Goal: Task Accomplishment & Management: Complete application form

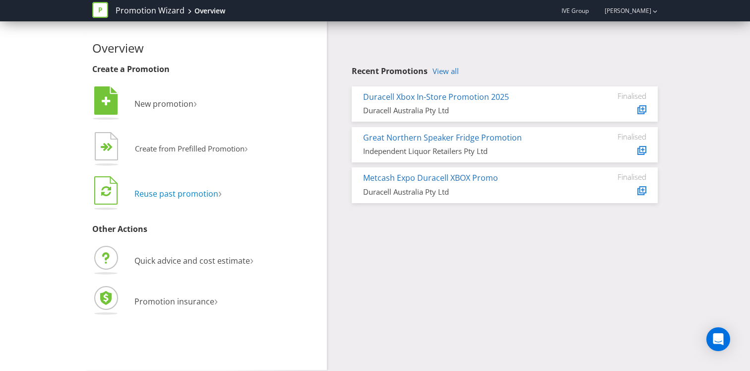
click at [170, 192] on span "Reuse past promotion" at bounding box center [176, 193] width 84 height 11
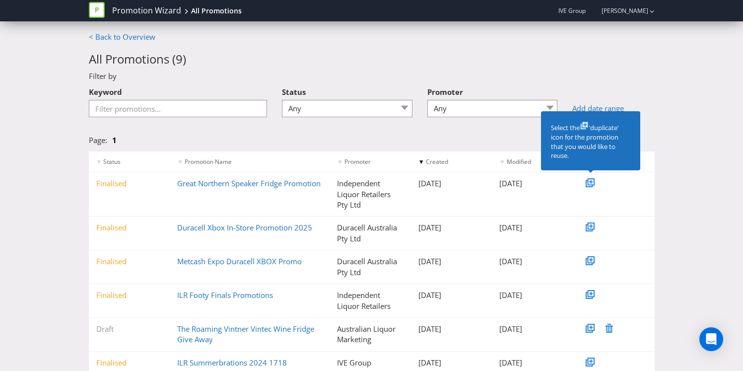
click at [590, 181] on icon at bounding box center [590, 181] width 5 height 5
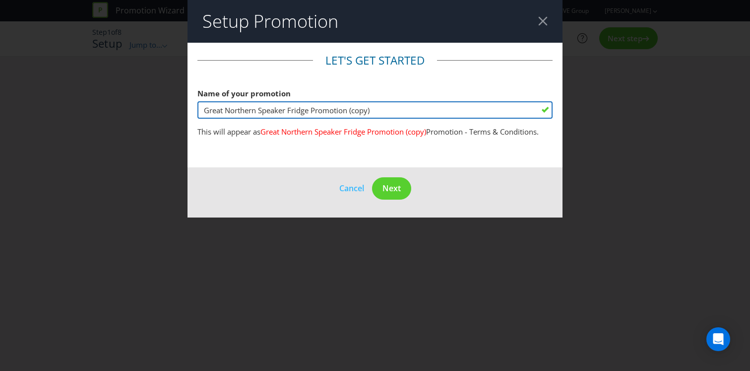
click at [376, 109] on input "Great Northern Speaker Fridge Promotion (copy)" at bounding box center [374, 109] width 355 height 17
type input "De Bortoli Fuel Card Activation"
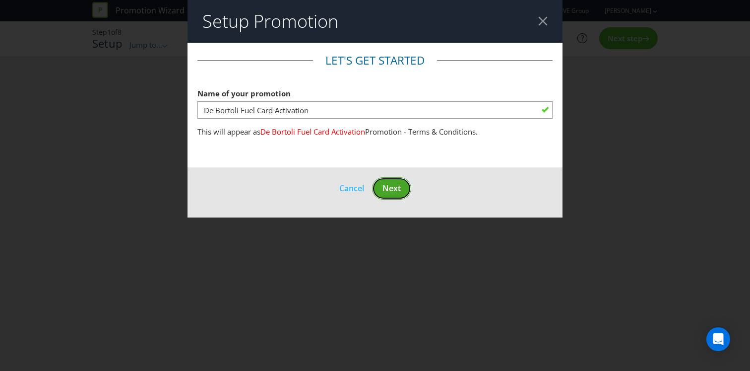
click at [398, 189] on span "Next" at bounding box center [391, 188] width 18 height 11
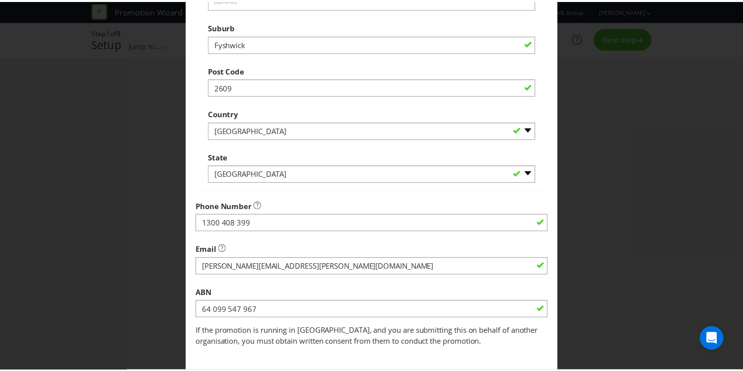
scroll to position [277, 0]
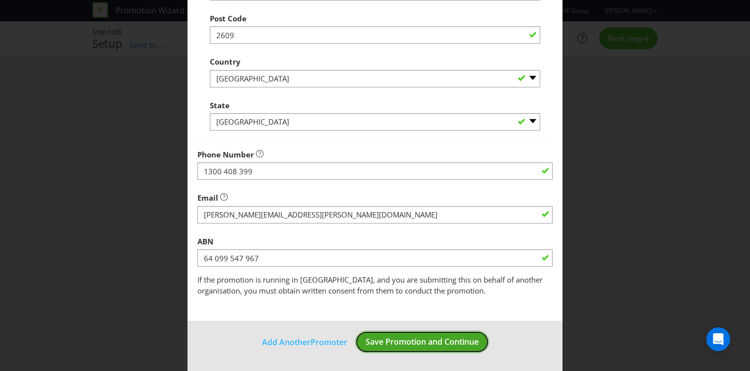
click at [403, 338] on span "Save Promotion and Continue" at bounding box center [422, 341] width 113 height 11
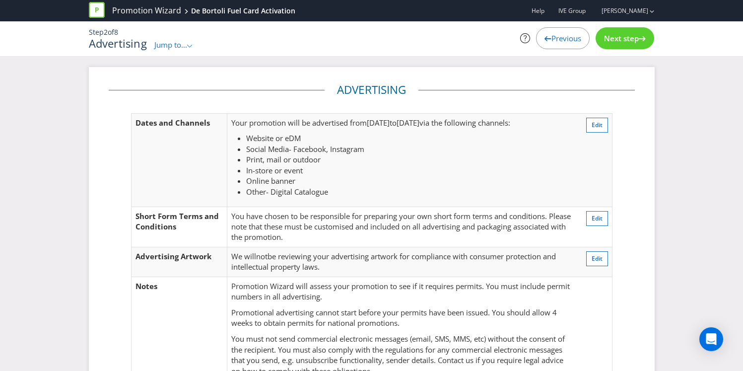
click at [178, 45] on span "Jump to..." at bounding box center [170, 45] width 33 height 10
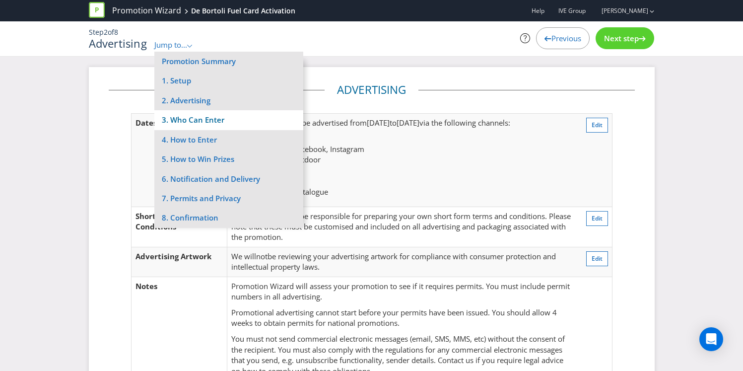
click at [174, 115] on li "3. Who Can Enter" at bounding box center [228, 119] width 149 height 19
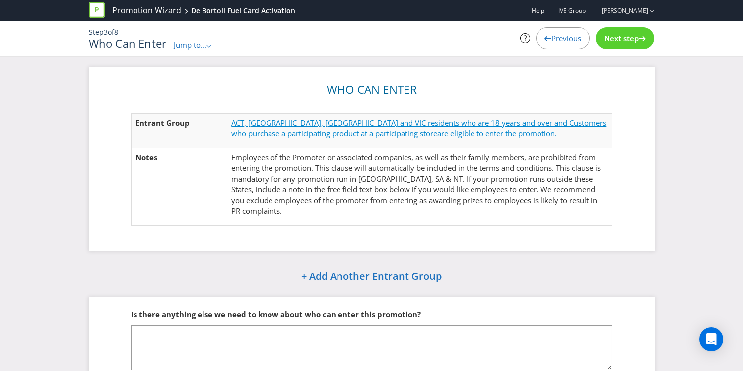
click at [548, 124] on span "ACT, [GEOGRAPHIC_DATA], [GEOGRAPHIC_DATA] and VIC residents who are 18 years an…" at bounding box center [418, 128] width 375 height 20
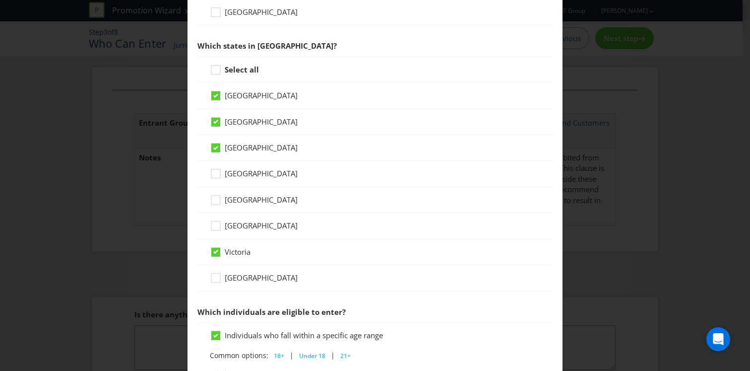
scroll to position [226, 0]
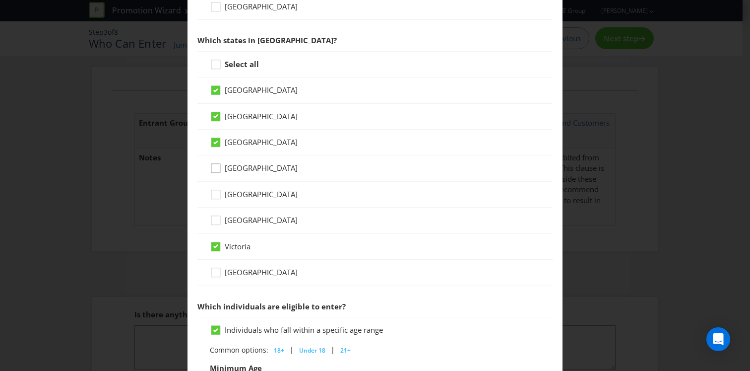
click at [219, 168] on icon at bounding box center [217, 170] width 15 height 15
click at [0, 0] on input "[GEOGRAPHIC_DATA]" at bounding box center [0, 0] width 0 height 0
click at [213, 196] on icon at bounding box center [217, 196] width 15 height 15
click at [0, 0] on input "[GEOGRAPHIC_DATA]" at bounding box center [0, 0] width 0 height 0
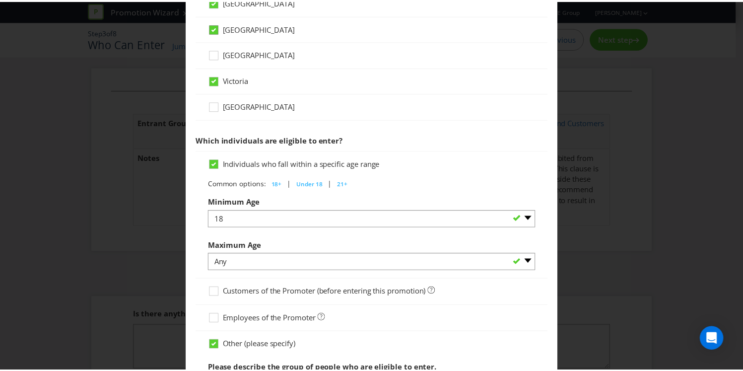
scroll to position [520, 0]
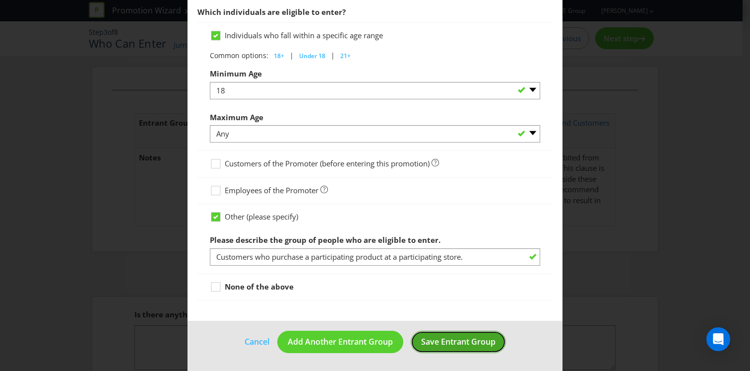
click at [449, 348] on button "Save Entrant Group" at bounding box center [458, 341] width 95 height 22
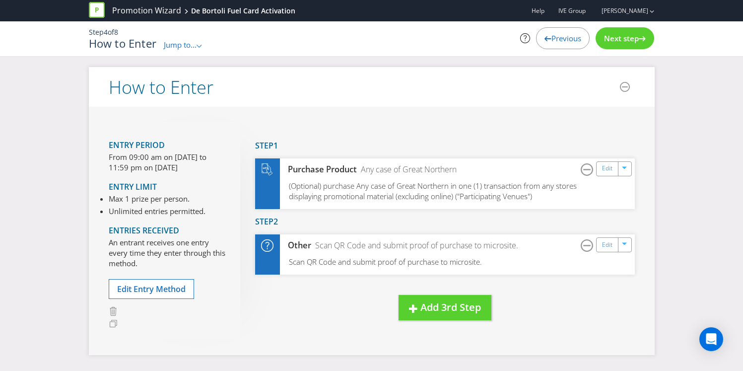
click at [179, 34] on p "Step 4 of 8" at bounding box center [275, 32] width 372 height 10
click at [178, 50] on div "Jump to... .st0{fill-rule:evenodd;clip-rule:evenodd;}" at bounding box center [183, 45] width 39 height 10
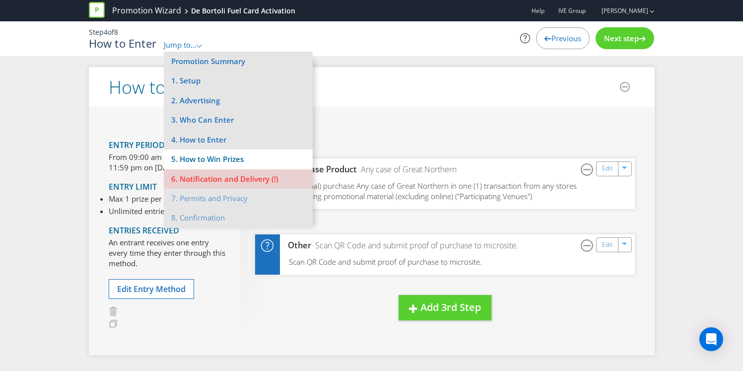
click at [190, 153] on li "5. How to Win Prizes" at bounding box center [238, 158] width 149 height 19
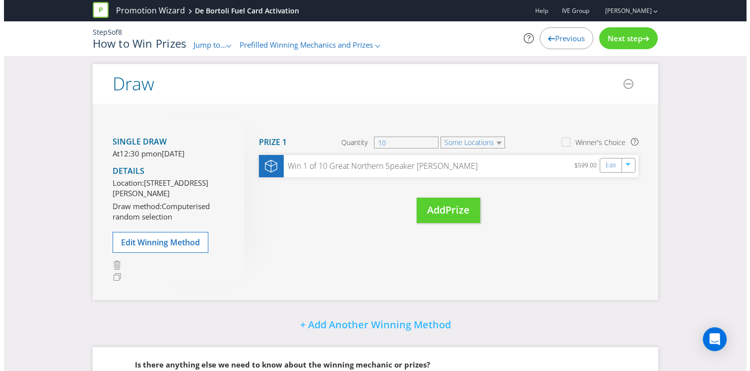
scroll to position [155, 0]
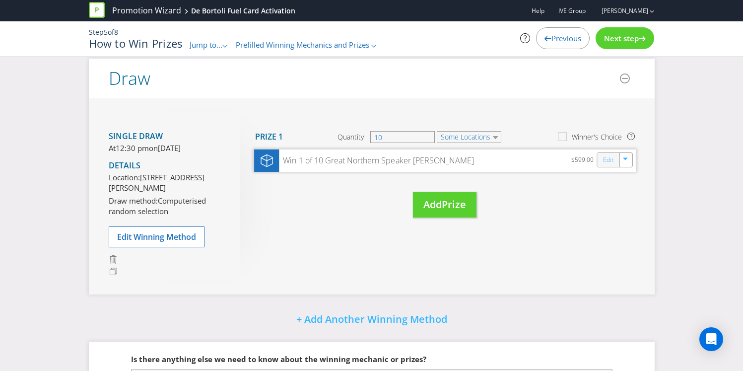
click at [609, 160] on link "Edit" at bounding box center [607, 159] width 10 height 11
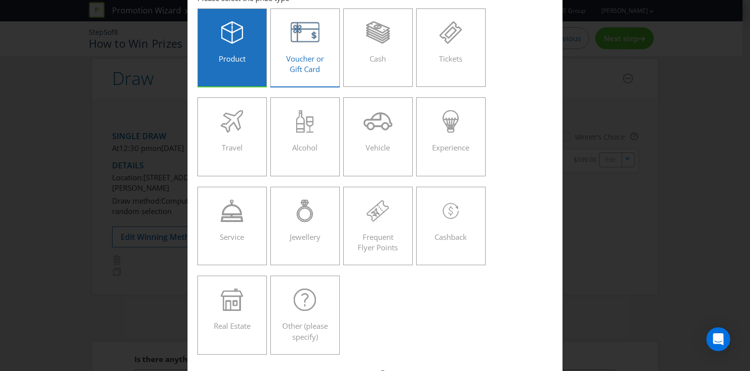
scroll to position [59, 0]
click at [299, 51] on div "Voucher or Gift Card" at bounding box center [305, 44] width 49 height 45
click at [0, 0] on input "Voucher or Gift Card" at bounding box center [0, 0] width 0 height 0
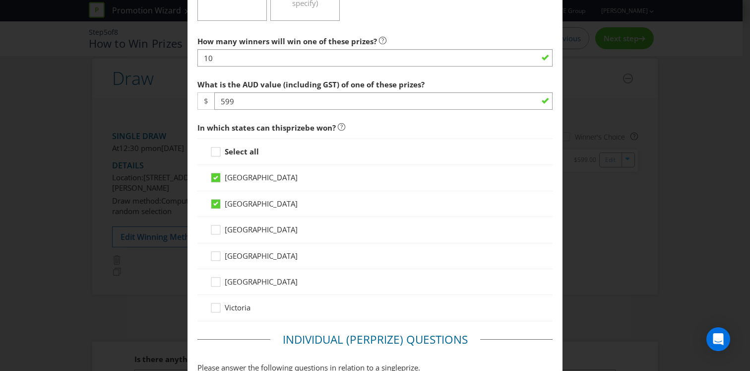
scroll to position [398, 0]
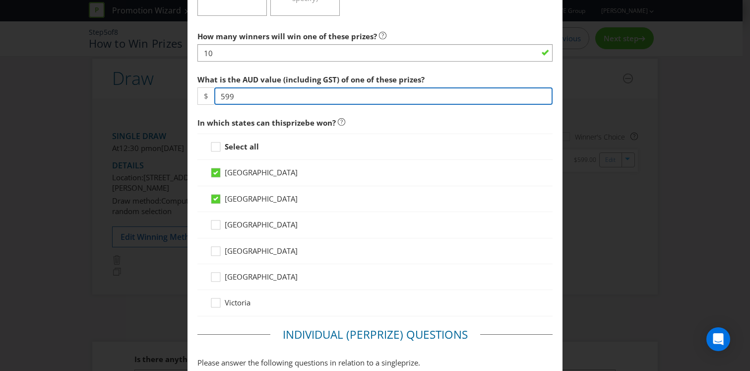
drag, startPoint x: 260, startPoint y: 99, endPoint x: 206, endPoint y: 95, distance: 54.2
click at [206, 95] on div "$ 599" at bounding box center [374, 95] width 355 height 17
type input "250"
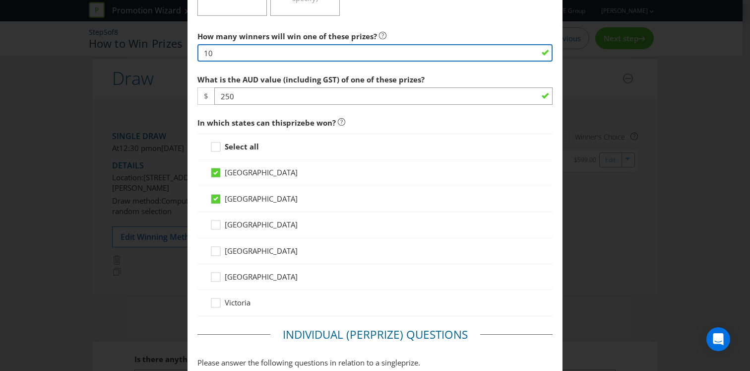
drag, startPoint x: 216, startPoint y: 55, endPoint x: 161, endPoint y: 53, distance: 55.1
click at [161, 53] on div "Edit Prize [GEOGRAPHIC_DATA] [GEOGRAPHIC_DATA] [GEOGRAPHIC_DATA] [GEOGRAPHIC_DA…" at bounding box center [375, 185] width 750 height 371
type input "8"
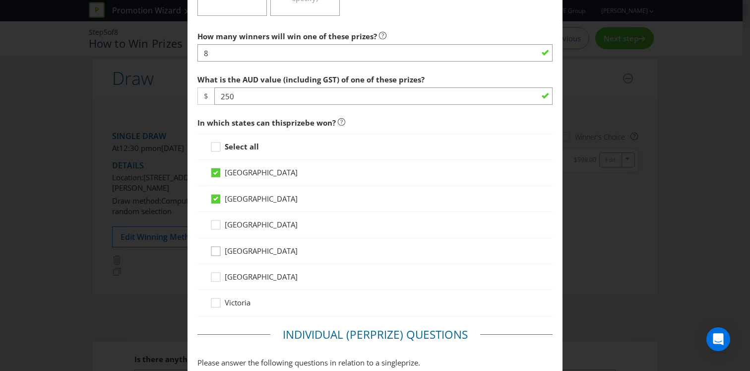
click at [214, 247] on div at bounding box center [215, 247] width 5 height 5
click at [0, 0] on input "[GEOGRAPHIC_DATA]" at bounding box center [0, 0] width 0 height 0
click at [213, 277] on icon at bounding box center [217, 278] width 15 height 15
click at [0, 0] on input "[GEOGRAPHIC_DATA]" at bounding box center [0, 0] width 0 height 0
click at [213, 300] on div at bounding box center [215, 299] width 5 height 5
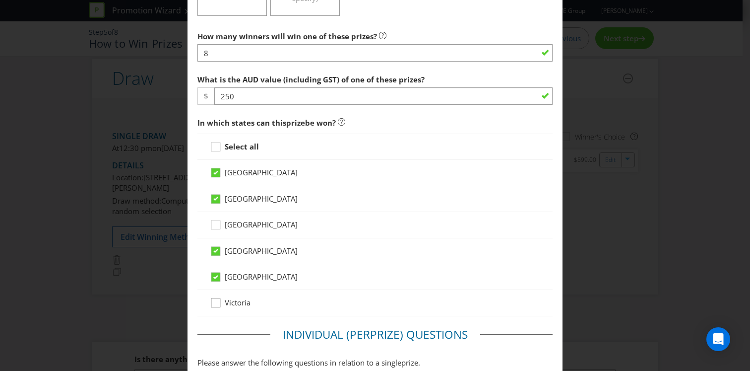
click at [0, 0] on input "Victoria" at bounding box center [0, 0] width 0 height 0
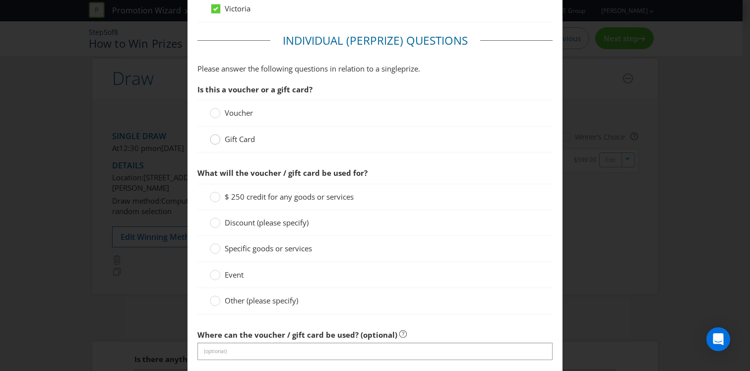
scroll to position [695, 0]
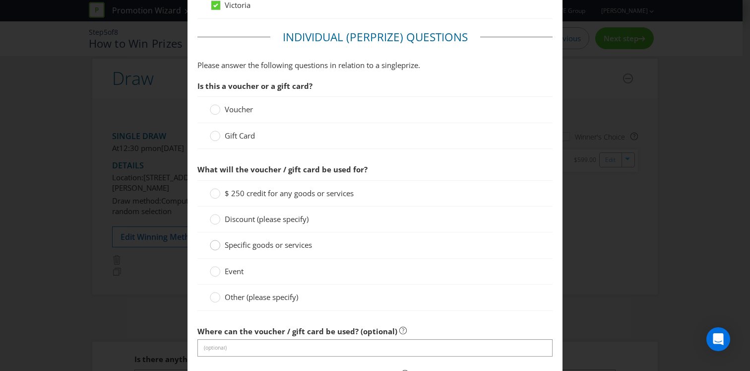
click at [214, 247] on circle at bounding box center [215, 245] width 10 height 10
click at [0, 0] on input "Specific goods or services" at bounding box center [0, 0] width 0 height 0
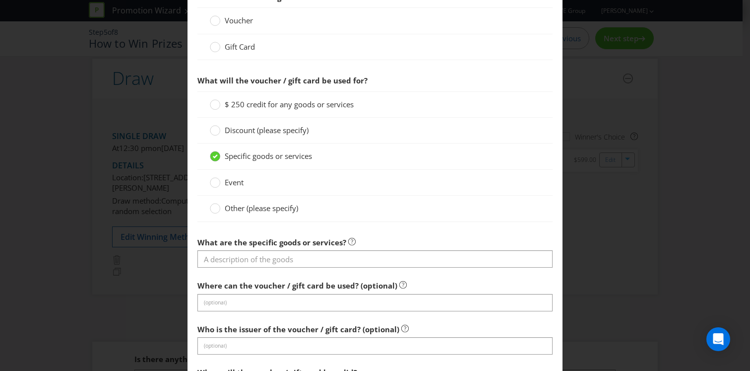
scroll to position [794, 0]
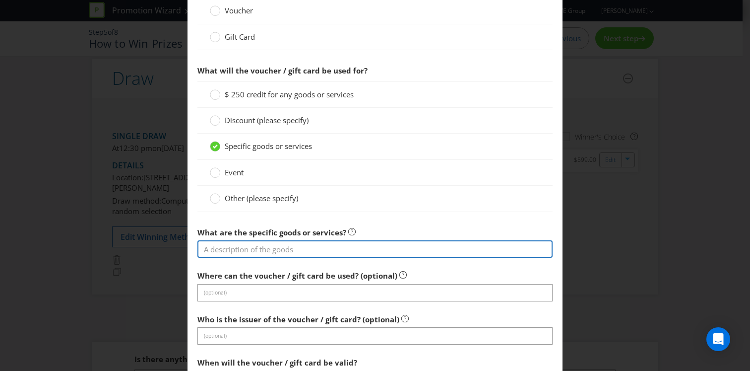
click at [214, 246] on input "text" at bounding box center [374, 248] width 355 height 17
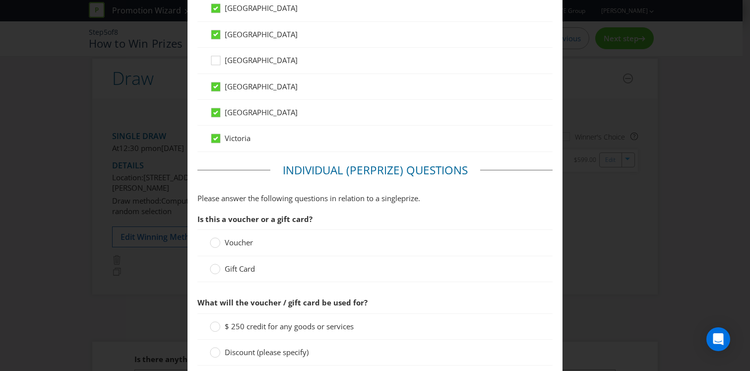
scroll to position [579, 0]
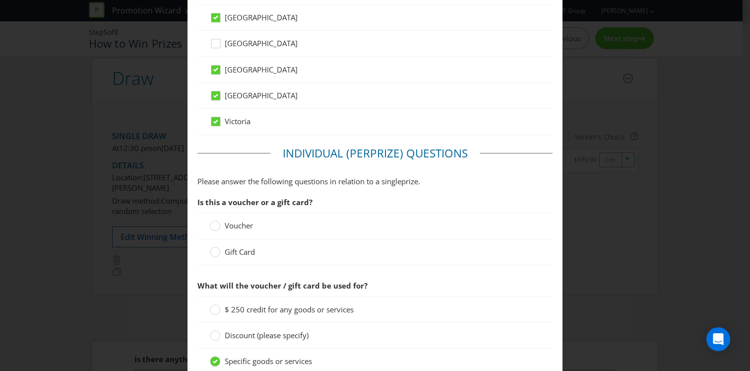
type input "Fuel"
click at [213, 251] on circle at bounding box center [215, 252] width 10 height 10
click at [0, 0] on input "Gift Card" at bounding box center [0, 0] width 0 height 0
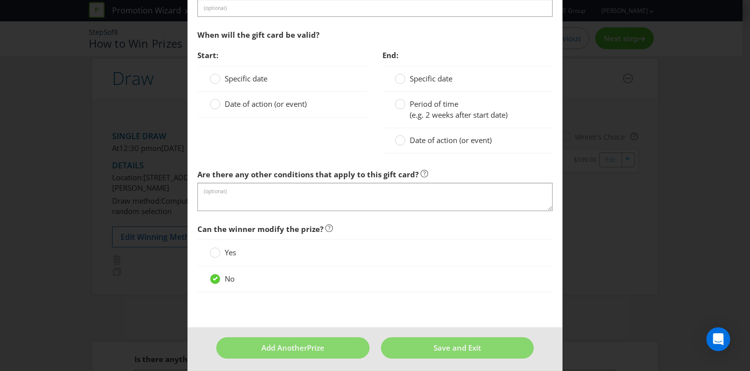
scroll to position [1126, 0]
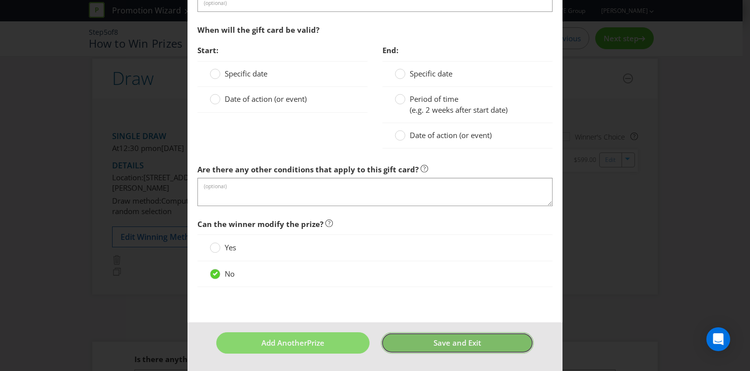
click at [476, 343] on span "Save and Exit" at bounding box center [458, 342] width 48 height 10
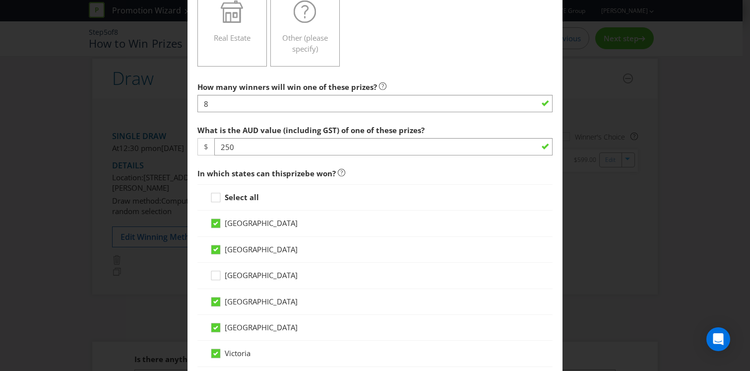
scroll to position [0, 0]
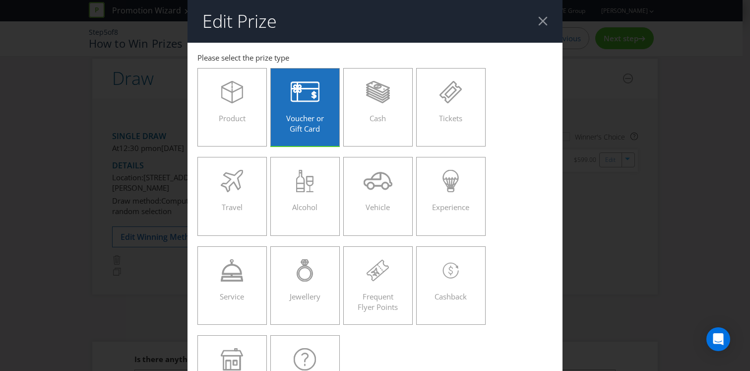
click at [540, 23] on div at bounding box center [542, 20] width 9 height 9
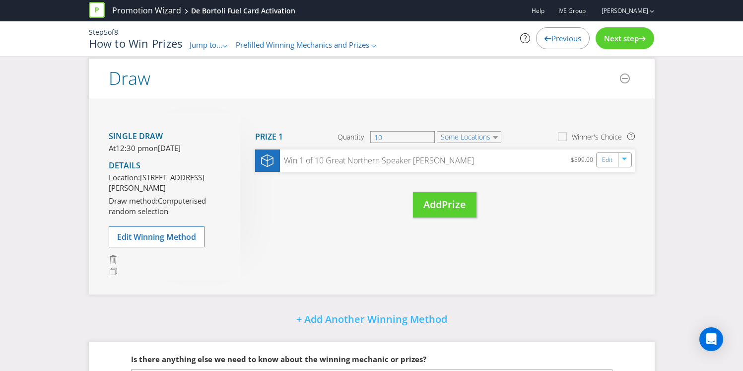
click at [211, 41] on span "Jump to..." at bounding box center [205, 45] width 33 height 10
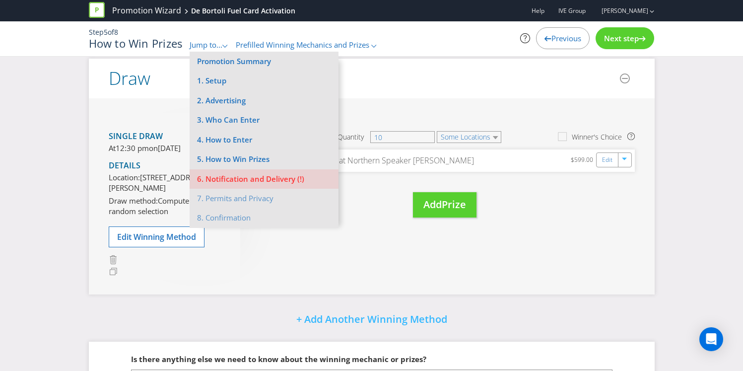
click at [219, 203] on li "7. Permits and Privacy" at bounding box center [263, 197] width 149 height 19
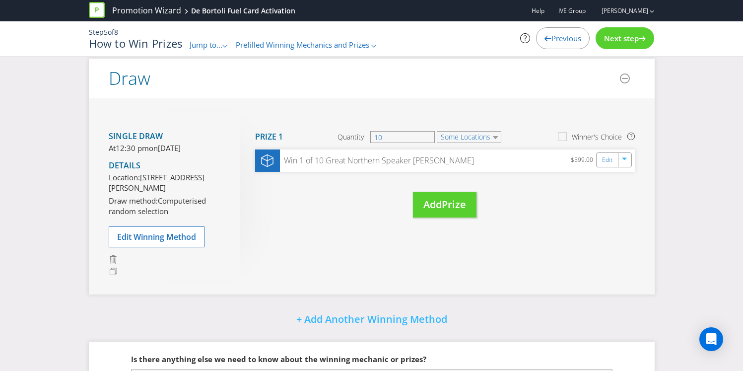
click at [206, 37] on p "Step 5 of 8" at bounding box center [275, 32] width 372 height 10
click at [606, 157] on link "Edit" at bounding box center [607, 159] width 10 height 11
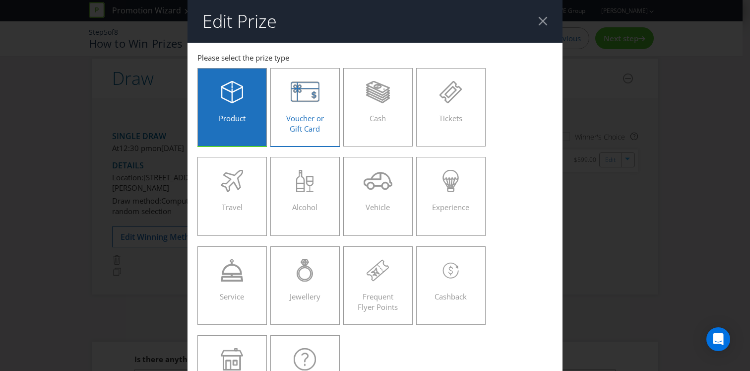
click at [296, 97] on icon at bounding box center [305, 92] width 29 height 22
click at [0, 0] on input "Voucher or Gift Card" at bounding box center [0, 0] width 0 height 0
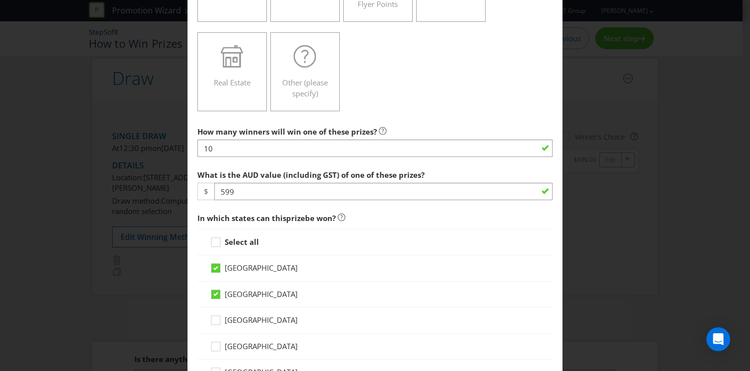
scroll to position [313, 0]
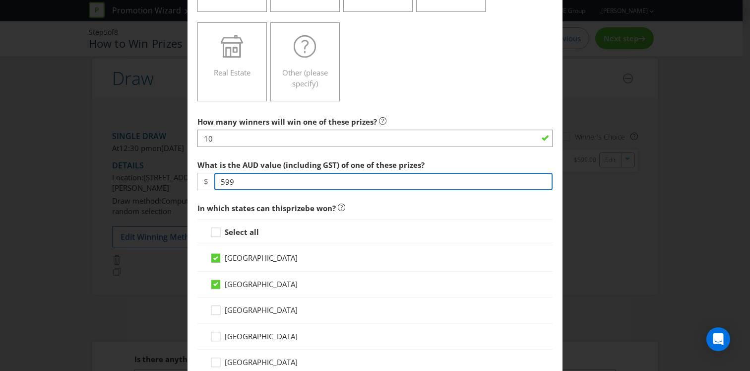
drag, startPoint x: 239, startPoint y: 182, endPoint x: 192, endPoint y: 179, distance: 47.3
type input "250"
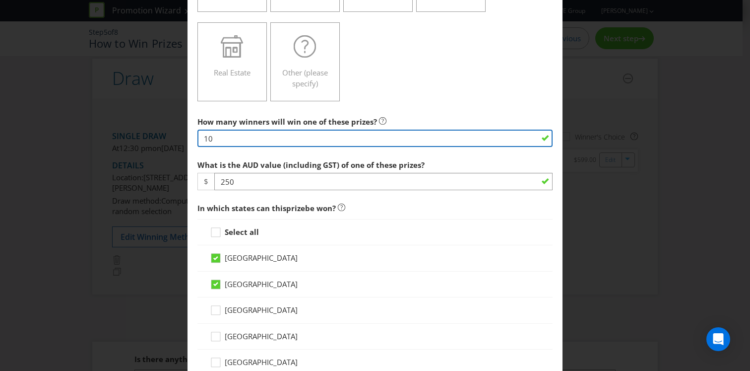
drag, startPoint x: 224, startPoint y: 136, endPoint x: 147, endPoint y: 135, distance: 77.4
click at [147, 135] on div "Edit Prize [GEOGRAPHIC_DATA] [GEOGRAPHIC_DATA] [GEOGRAPHIC_DATA] [GEOGRAPHIC_DA…" at bounding box center [375, 185] width 750 height 371
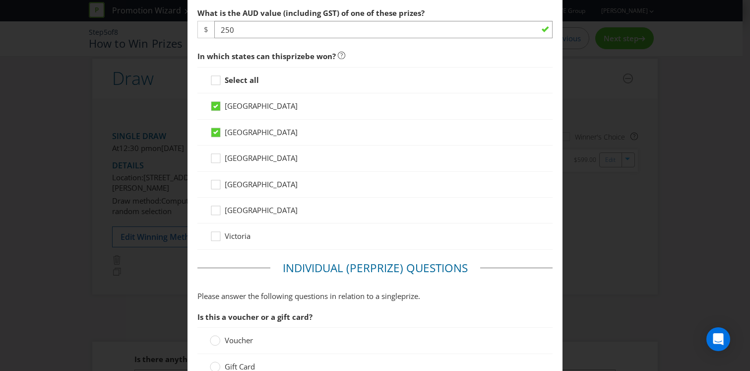
scroll to position [499, 0]
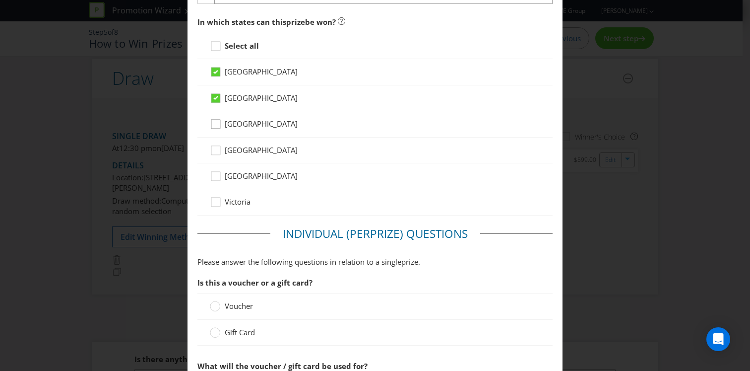
type input "8"
click at [214, 119] on div at bounding box center [215, 120] width 5 height 5
click at [0, 0] on input "[GEOGRAPHIC_DATA]" at bounding box center [0, 0] width 0 height 0
click at [213, 148] on div at bounding box center [215, 146] width 5 height 5
click at [0, 0] on input "[GEOGRAPHIC_DATA]" at bounding box center [0, 0] width 0 height 0
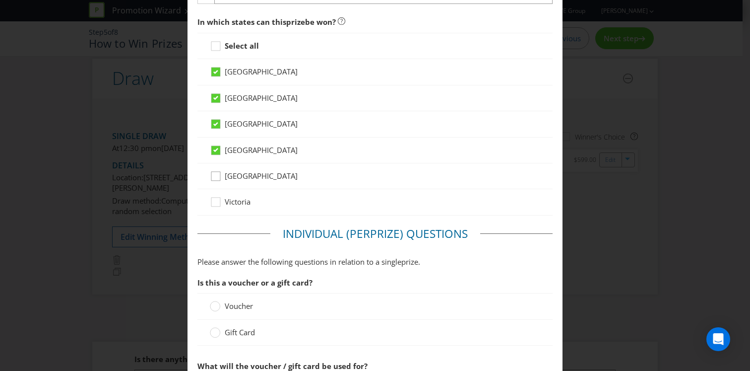
click at [213, 173] on div at bounding box center [215, 172] width 5 height 5
click at [0, 0] on input "[GEOGRAPHIC_DATA]" at bounding box center [0, 0] width 0 height 0
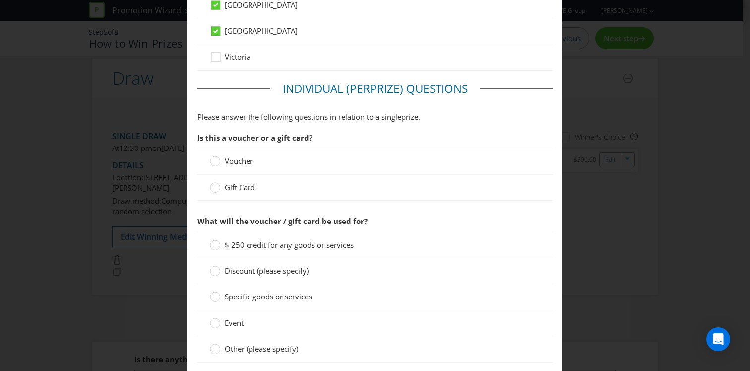
scroll to position [679, 0]
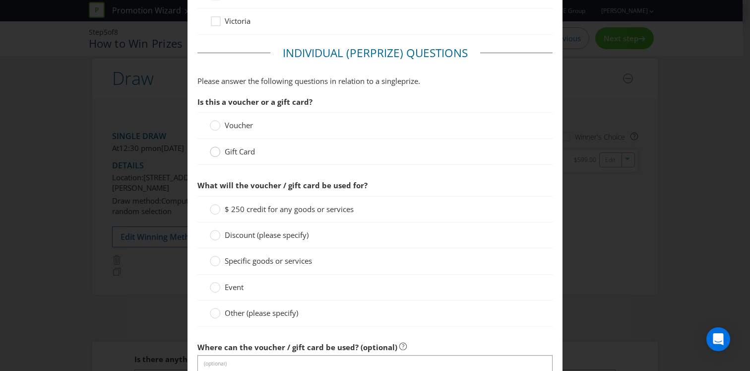
click at [214, 149] on div at bounding box center [215, 148] width 5 height 5
click at [0, 0] on input "Gift Card" at bounding box center [0, 0] width 0 height 0
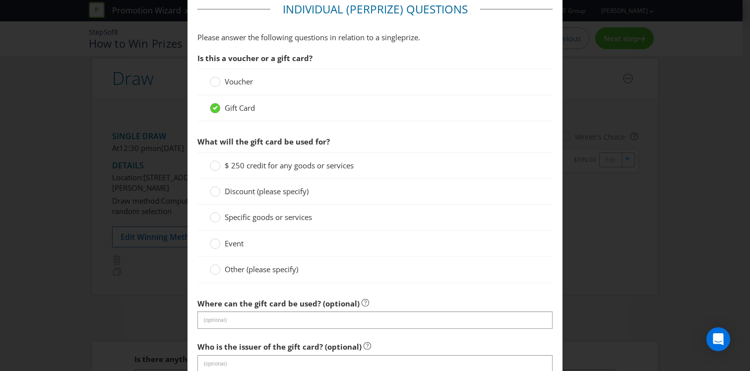
scroll to position [741, 0]
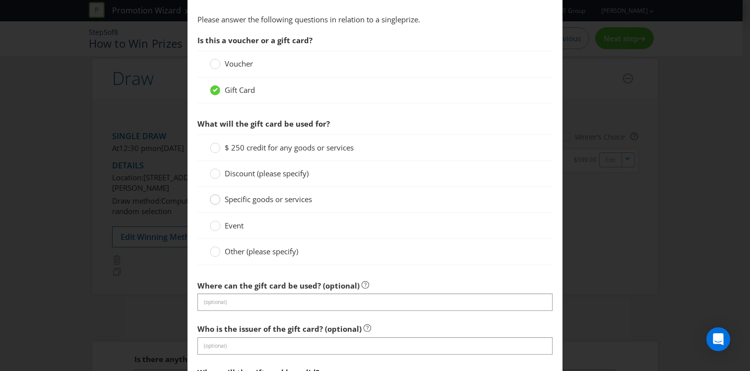
click at [210, 202] on icon at bounding box center [215, 199] width 10 height 10
click at [0, 0] on input "Specific goods or services" at bounding box center [0, 0] width 0 height 0
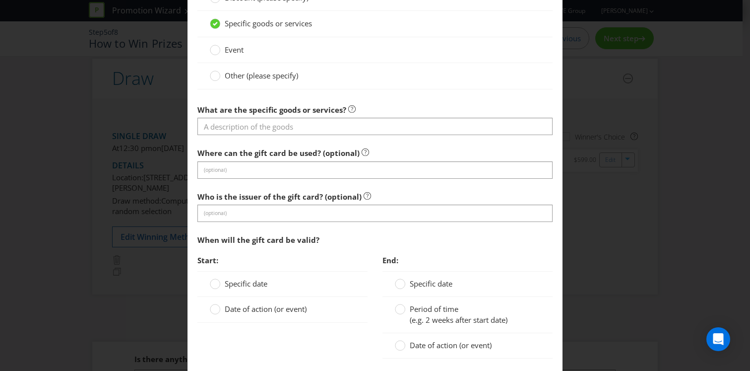
scroll to position [939, 0]
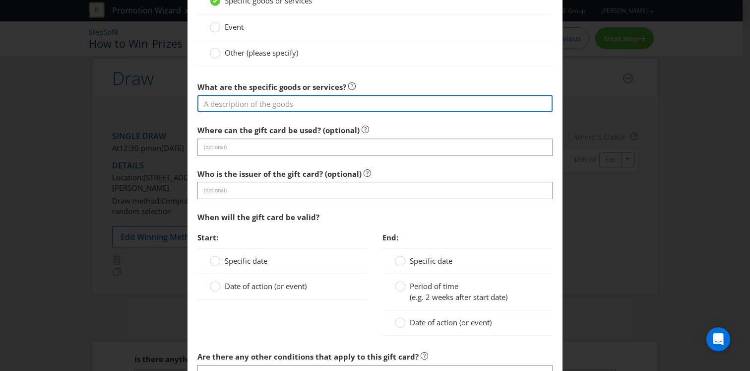
click at [222, 104] on input "text" at bounding box center [374, 103] width 355 height 17
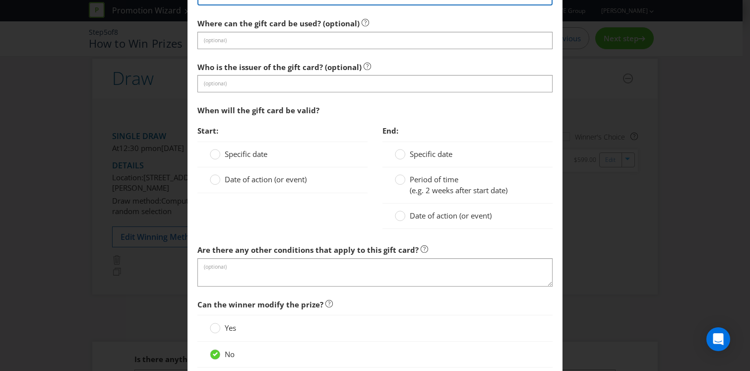
scroll to position [1052, 0]
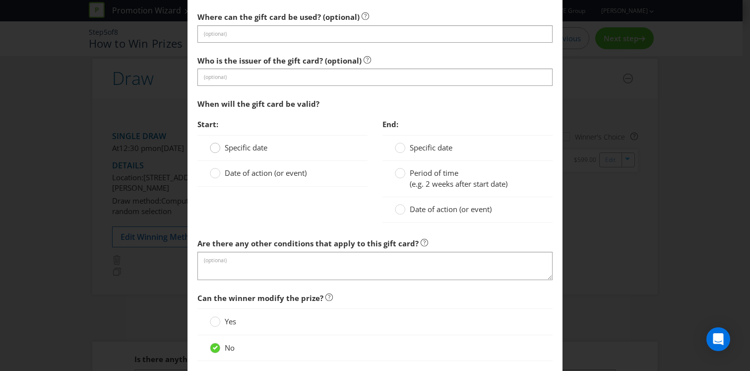
type input "Fuel"
click at [216, 143] on icon at bounding box center [215, 147] width 10 height 10
click at [0, 0] on input "Specific date" at bounding box center [0, 0] width 0 height 0
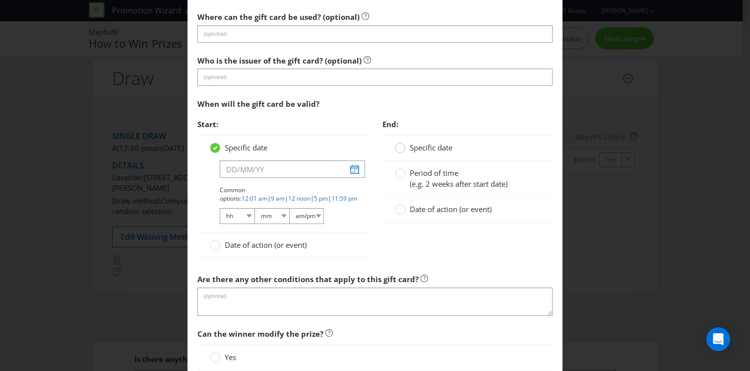
click at [397, 148] on circle at bounding box center [400, 148] width 10 height 10
click at [0, 0] on input "Specific date" at bounding box center [0, 0] width 0 height 0
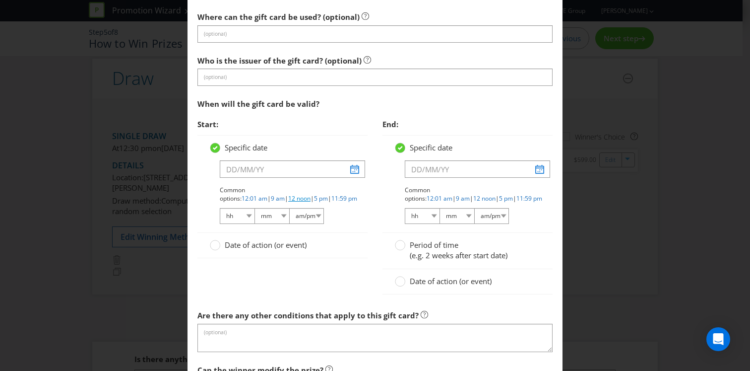
click at [311, 194] on link "12 noon" at bounding box center [299, 198] width 22 height 8
select select "12"
select select "00"
select select "pm"
click at [496, 194] on link "12 noon" at bounding box center [484, 198] width 22 height 8
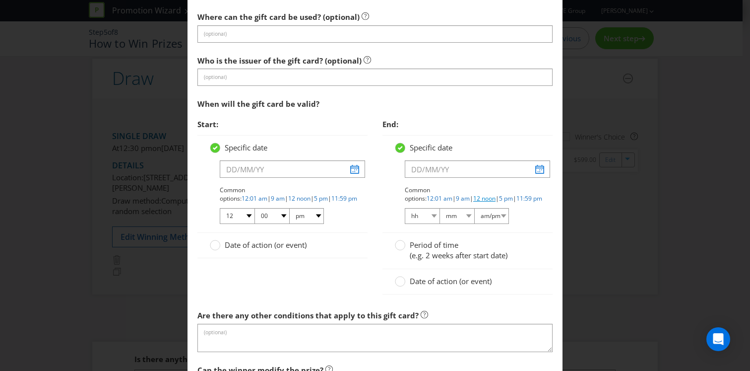
select select "12"
select select "00"
select select "pm"
click at [217, 245] on circle at bounding box center [215, 245] width 10 height 10
click at [0, 0] on input "Date of action (or event)" at bounding box center [0, 0] width 0 height 0
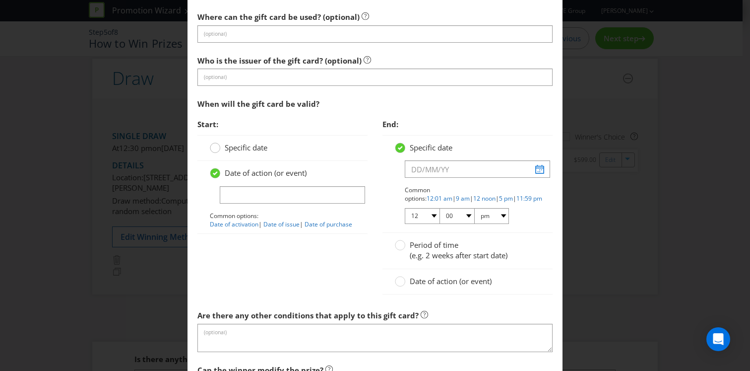
click at [214, 149] on circle at bounding box center [215, 148] width 10 height 10
click at [0, 0] on input "Specific date" at bounding box center [0, 0] width 0 height 0
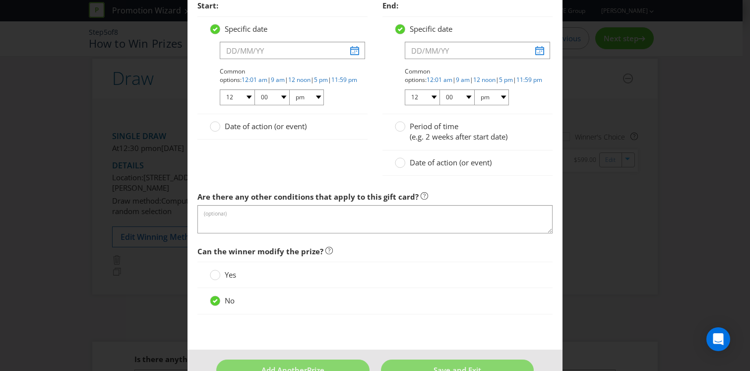
scroll to position [1198, 0]
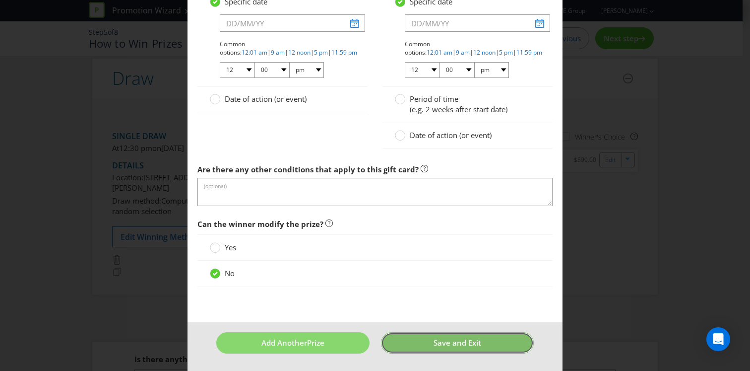
click at [411, 344] on button "Save and Exit" at bounding box center [457, 342] width 153 height 21
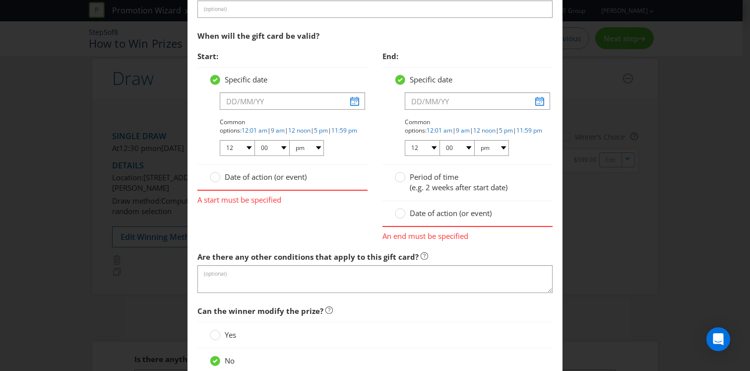
scroll to position [1134, 0]
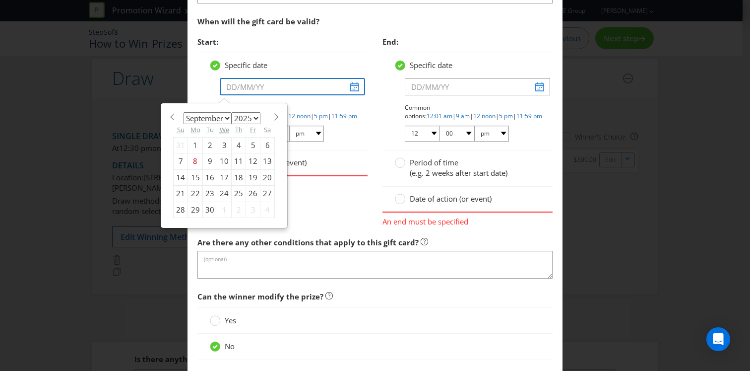
click at [351, 84] on input "text" at bounding box center [292, 86] width 145 height 17
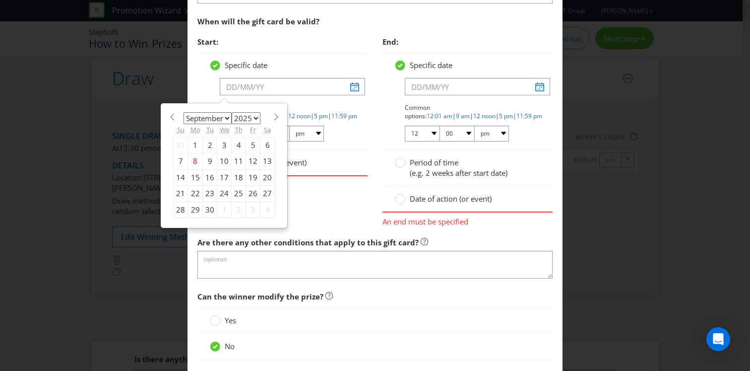
click at [210, 206] on div "30" at bounding box center [210, 209] width 14 height 16
type input "[DATE]"
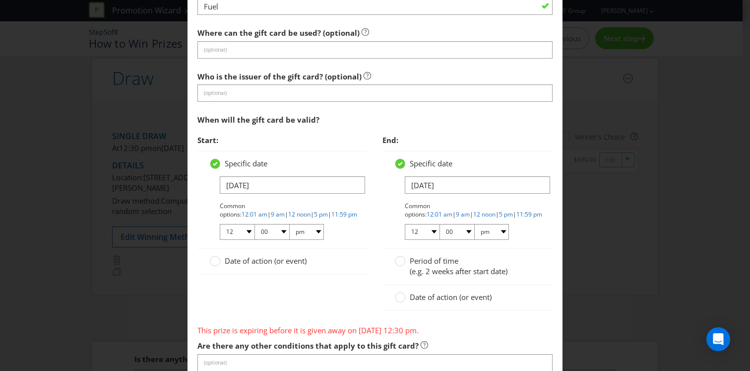
scroll to position [1035, 0]
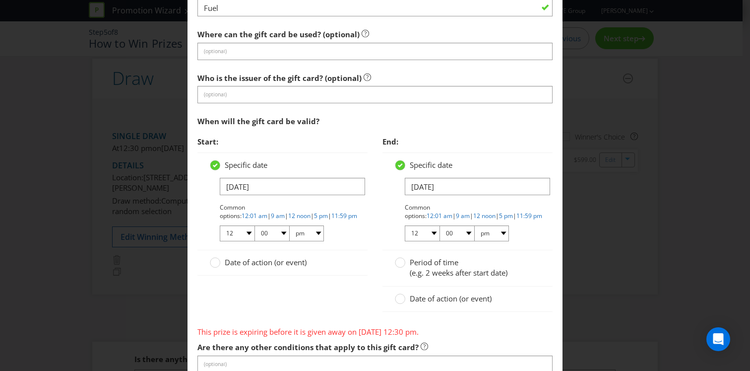
click at [285, 194] on div at bounding box center [282, 194] width 145 height 1
click at [285, 187] on input "[DATE]" at bounding box center [292, 186] width 145 height 17
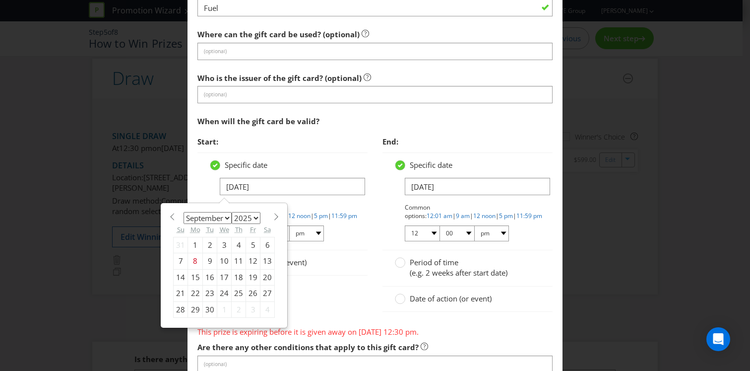
click at [221, 220] on select "January February March April May June July August September October November De…" at bounding box center [208, 218] width 48 height 12
select select "11"
click at [184, 212] on select "January February March April May June July August September October November De…" at bounding box center [208, 218] width 48 height 12
click at [375, 227] on div "End: Specific date [DATE] Common options: 12:01 am | 9 am | 12 noon | 5 pm | 11…" at bounding box center [467, 226] width 185 height 190
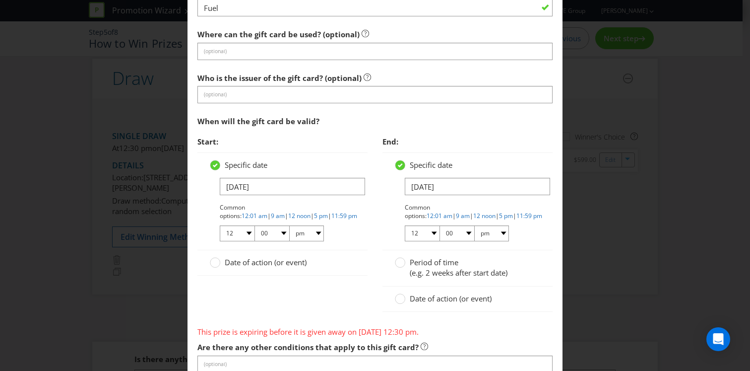
click at [453, 174] on div "Specific date [DATE] Common options: 12:01 am | 9 am | 12 noon | 5 pm | 11:59 p…" at bounding box center [467, 201] width 145 height 82
click at [444, 189] on input "[DATE]" at bounding box center [477, 186] width 145 height 17
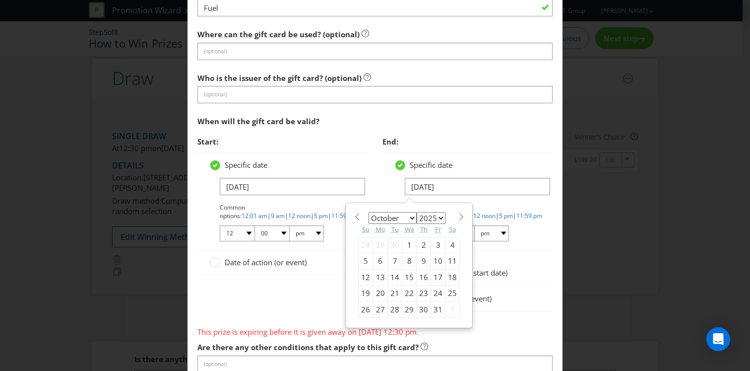
click at [453, 220] on div "January February March April May June July August September October November [D…" at bounding box center [409, 265] width 102 height 105
click at [457, 214] on span at bounding box center [460, 216] width 7 height 7
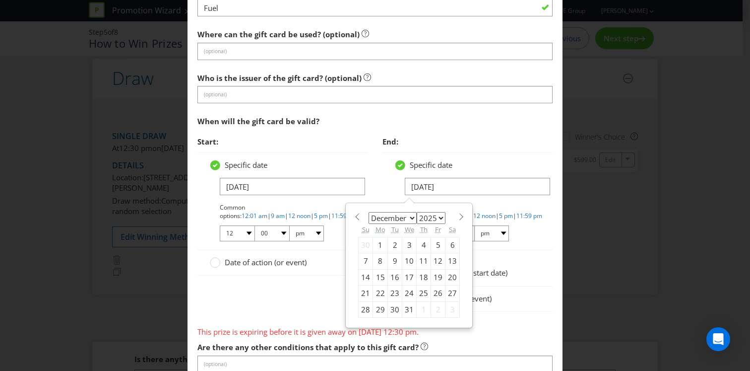
select select "0"
select select "2026"
click at [417, 263] on div "8" at bounding box center [424, 261] width 14 height 16
type input "[DATE]"
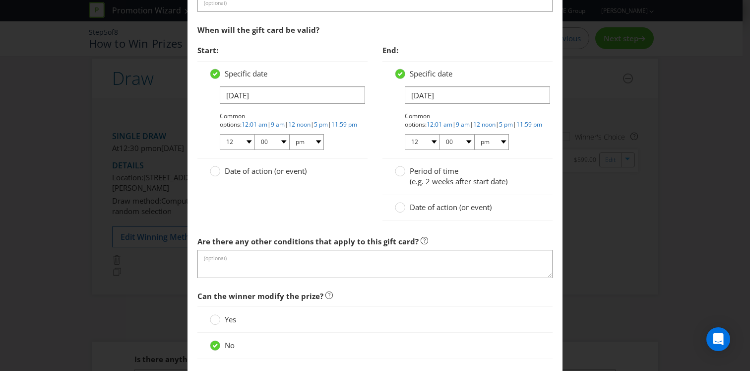
scroll to position [1198, 0]
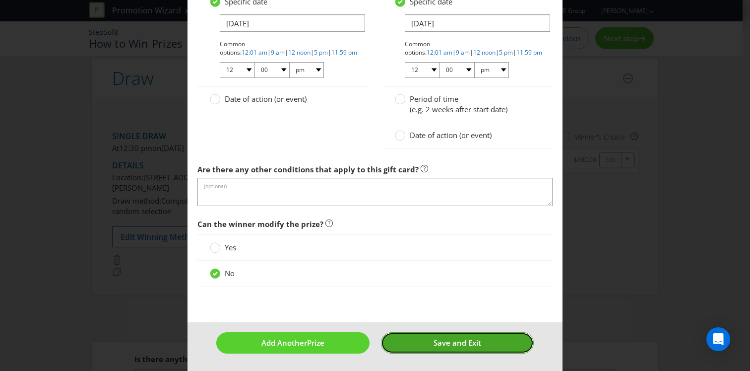
click at [422, 351] on button "Save and Exit" at bounding box center [457, 342] width 153 height 21
type input "8"
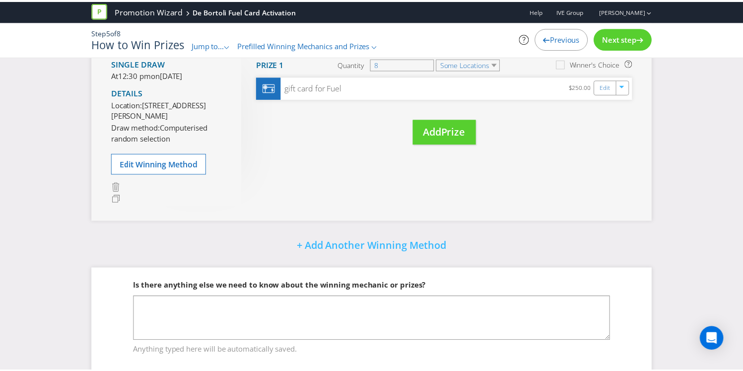
scroll to position [82, 0]
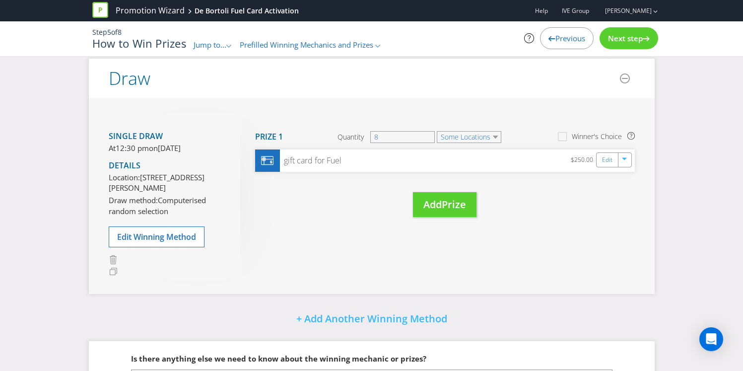
click at [204, 43] on span "Jump to..." at bounding box center [209, 45] width 33 height 10
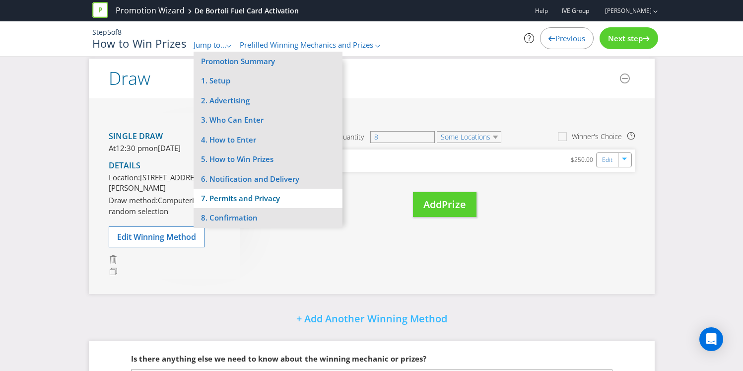
click at [215, 199] on li "7. Permits and Privacy" at bounding box center [267, 197] width 149 height 19
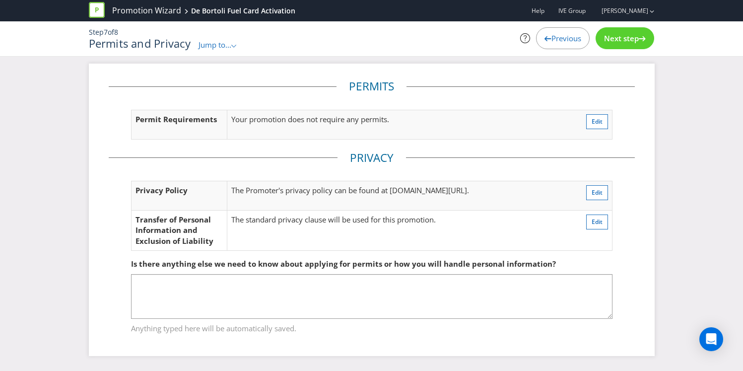
scroll to position [3, 0]
click at [211, 50] on div "Jump to... .st0{fill-rule:evenodd;clip-rule:evenodd;}" at bounding box center [217, 45] width 39 height 10
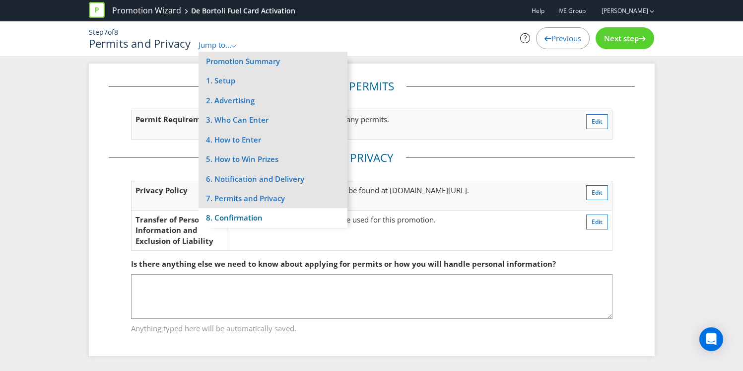
click at [221, 214] on li "8. Confirmation" at bounding box center [272, 217] width 149 height 19
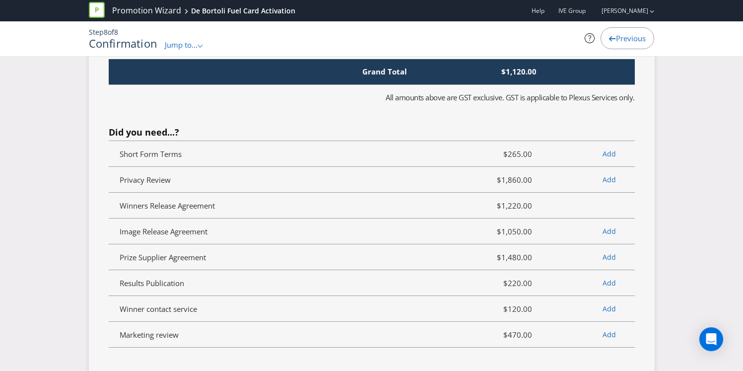
scroll to position [2342, 0]
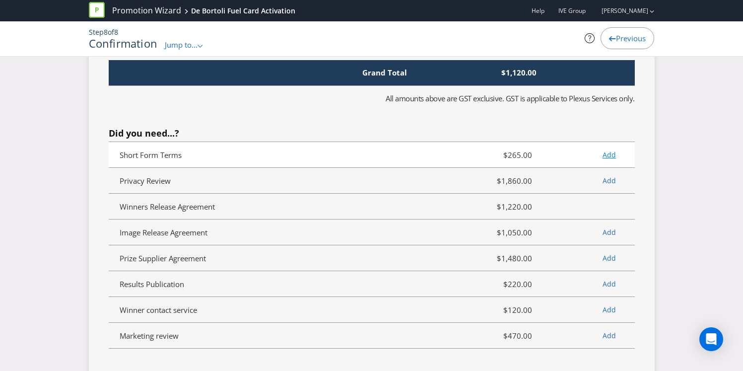
click at [608, 150] on link "Add" at bounding box center [608, 154] width 13 height 9
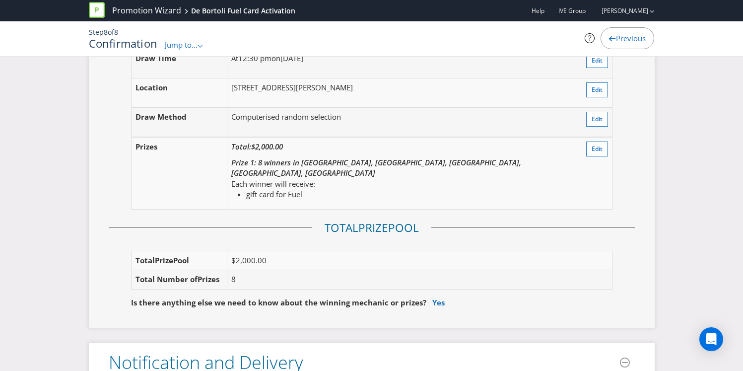
scroll to position [1145, 0]
